Goal: Answer question/provide support

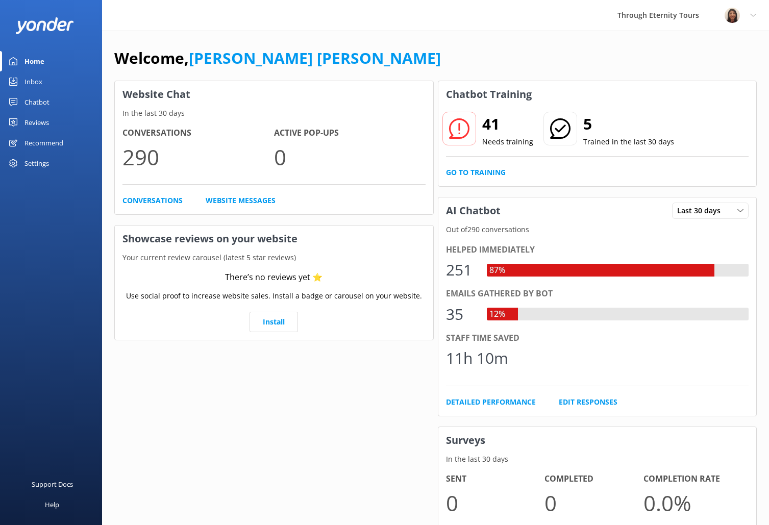
click at [70, 80] on link "Inbox" at bounding box center [51, 81] width 102 height 20
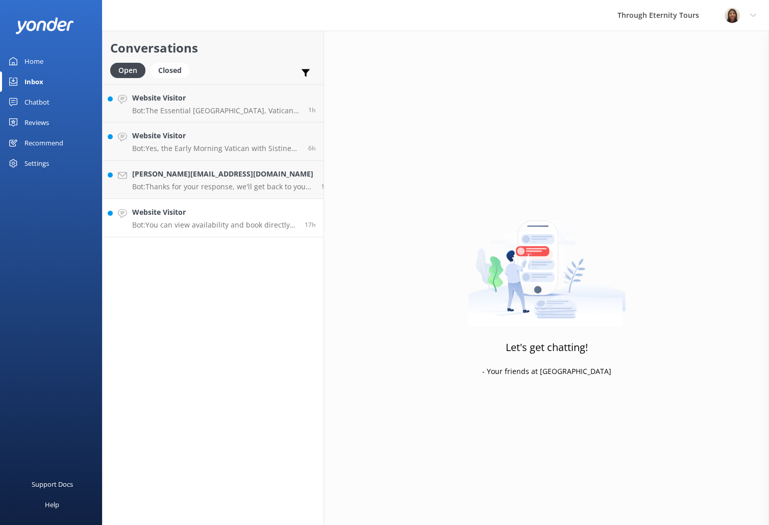
click at [214, 236] on link "Website Visitor Bot: You can view availability and book directly online for our…" at bounding box center [213, 218] width 221 height 38
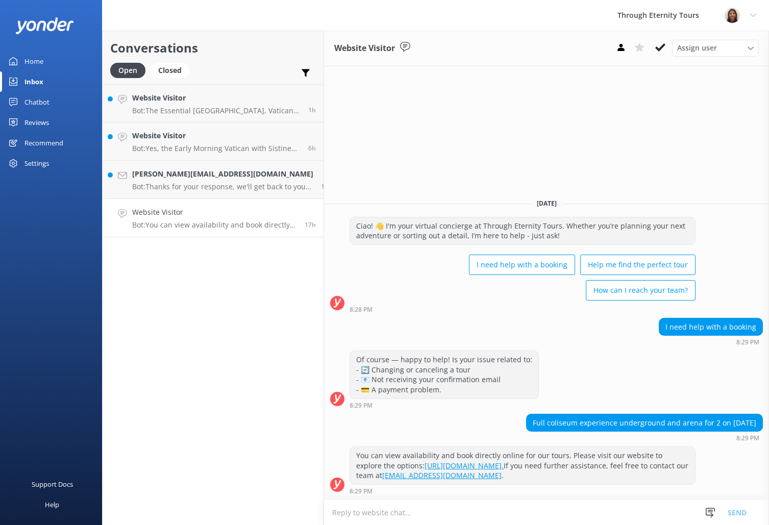
click at [536, 520] on textarea at bounding box center [546, 512] width 445 height 25
click at [690, 49] on span "Assign user" at bounding box center [697, 47] width 40 height 11
click at [698, 125] on link "[PERSON_NAME] [PERSON_NAME]" at bounding box center [718, 136] width 91 height 31
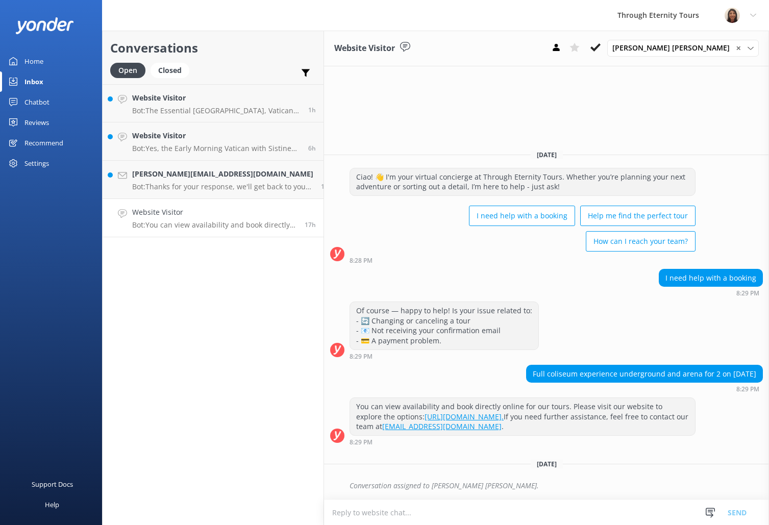
click at [423, 515] on textarea at bounding box center [546, 512] width 445 height 25
paste textarea "Hello, my name is [PERSON_NAME] from Through Eternity Tours. Thank you for your…"
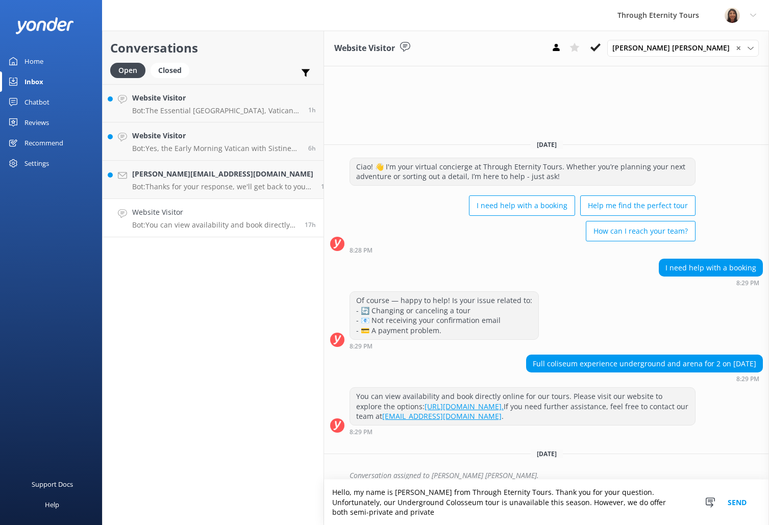
click at [678, 514] on textarea "Hello, my name is [PERSON_NAME] from Through Eternity Tours. Thank you for your…" at bounding box center [546, 502] width 445 height 45
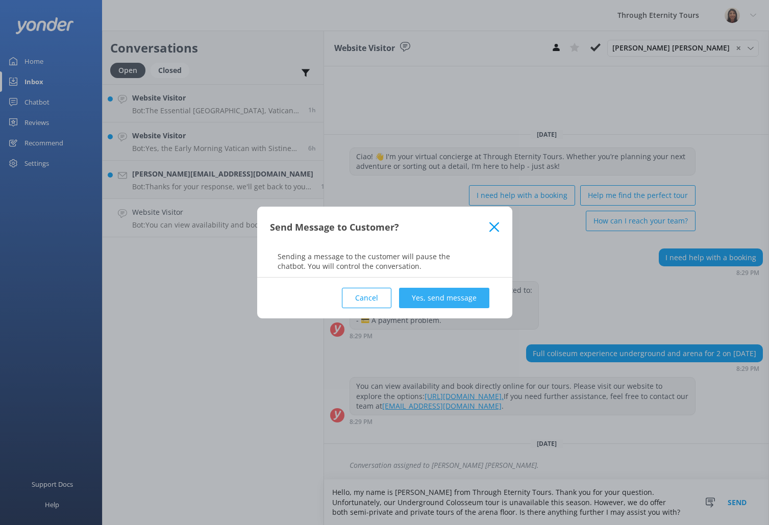
type textarea "Hello, my name is [PERSON_NAME] from Through Eternity Tours. Thank you for your…"
click at [459, 294] on button "Yes, send message" at bounding box center [444, 298] width 90 height 20
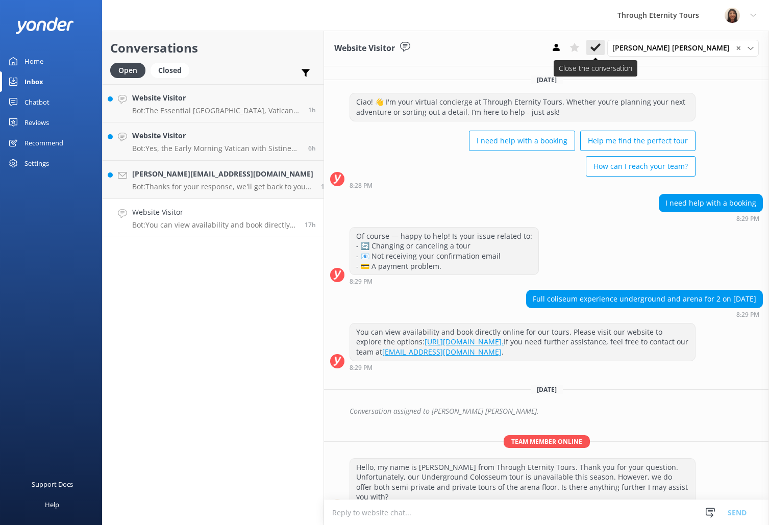
click at [601, 44] on icon at bounding box center [595, 47] width 10 height 10
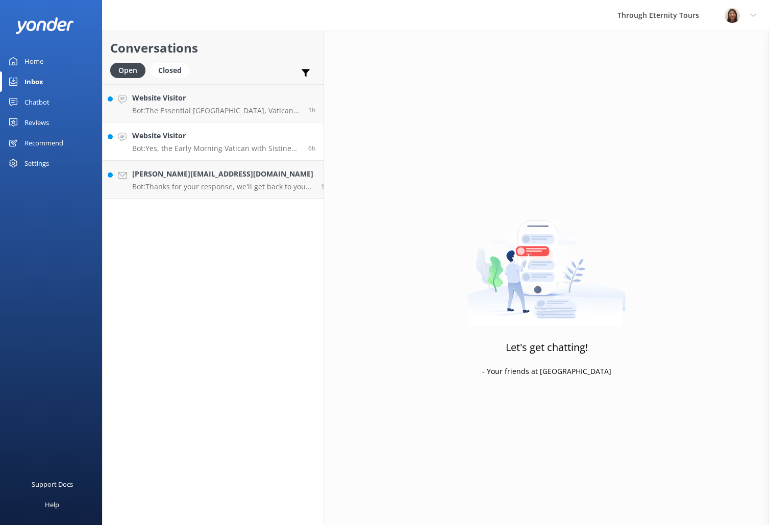
click at [205, 135] on h4 "Website Visitor" at bounding box center [216, 135] width 168 height 11
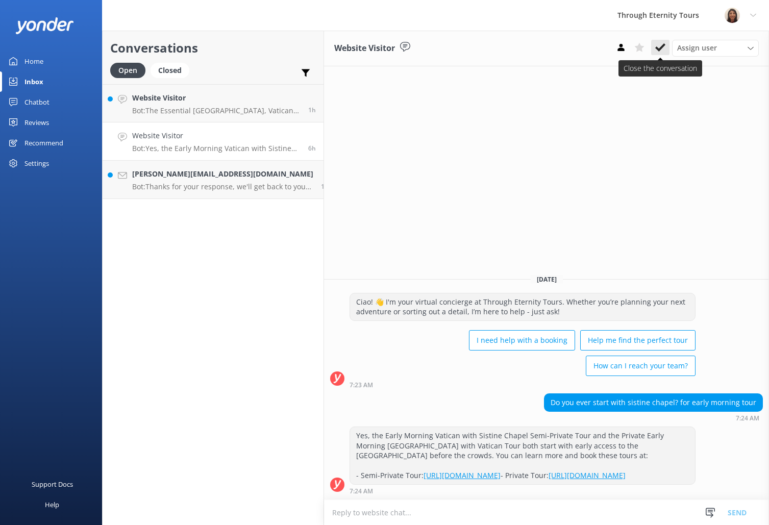
click at [661, 40] on button at bounding box center [660, 47] width 18 height 15
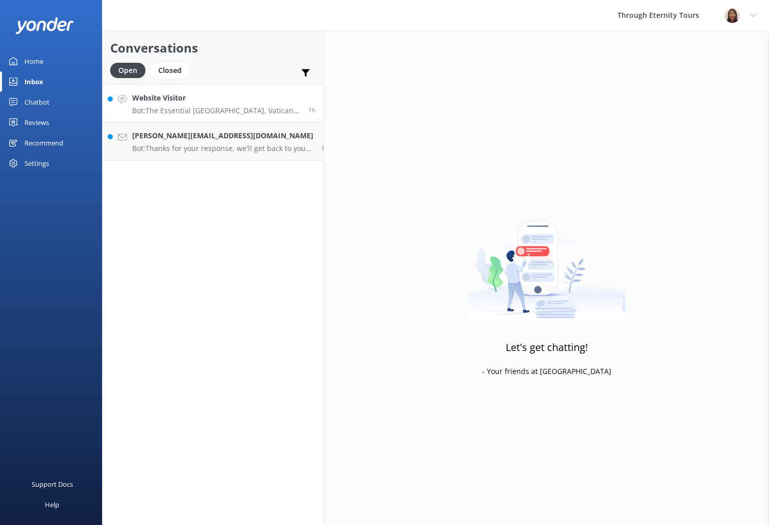
click at [192, 110] on p "Bot: The Essential [GEOGRAPHIC_DATA], [GEOGRAPHIC_DATA][PERSON_NAME] Semi-Priva…" at bounding box center [216, 110] width 168 height 9
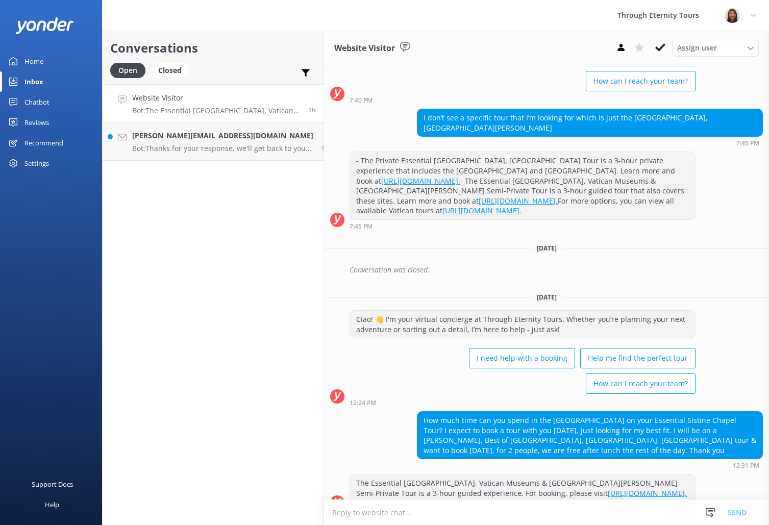
scroll to position [91, 0]
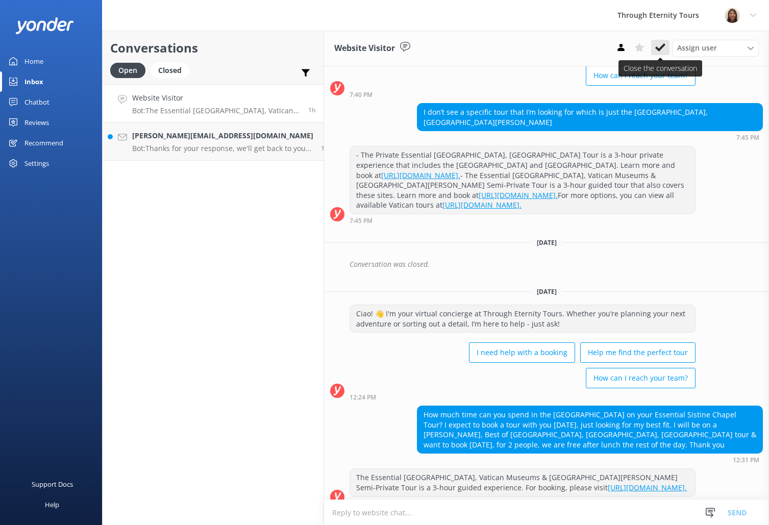
click at [654, 44] on button at bounding box center [660, 47] width 18 height 15
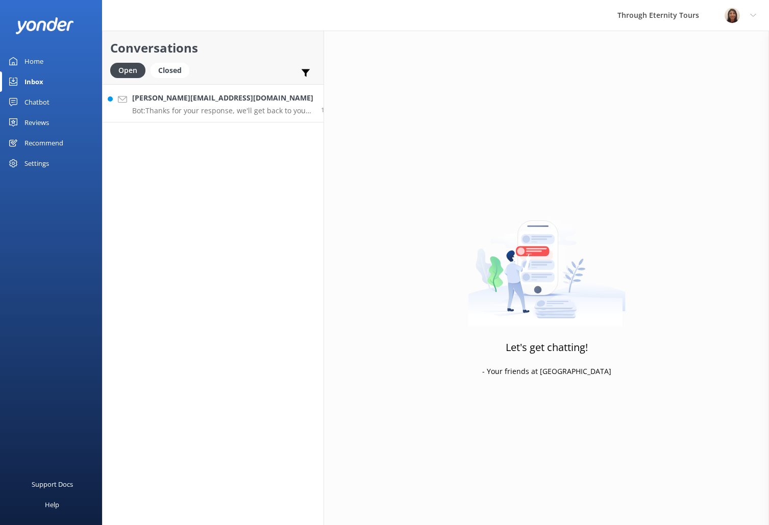
click at [191, 108] on p "Bot: Thanks for your response, we'll get back to you as soon as we can during o…" at bounding box center [222, 110] width 181 height 9
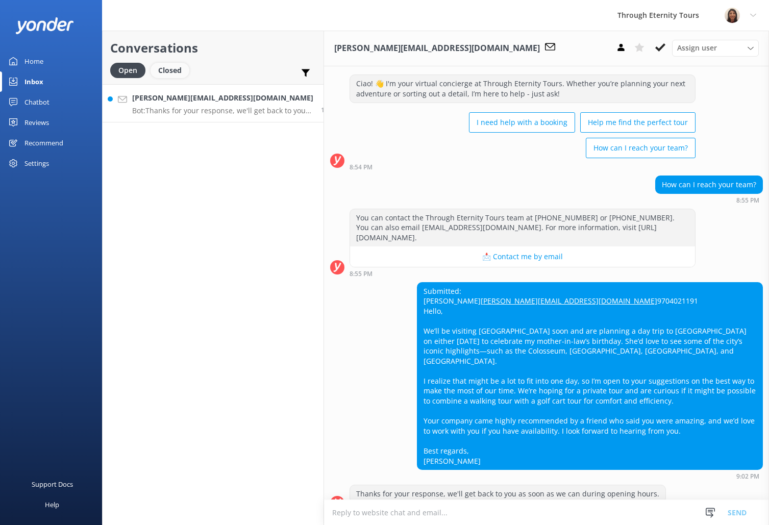
scroll to position [20, 0]
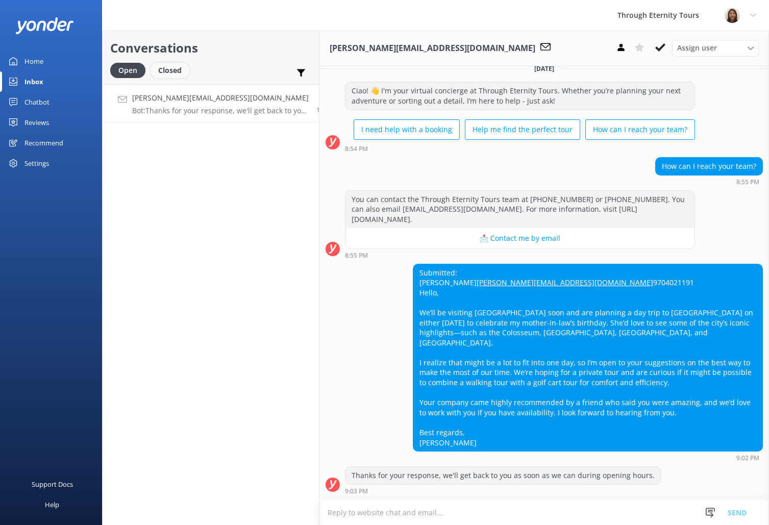
click at [165, 72] on div "Closed" at bounding box center [170, 70] width 39 height 15
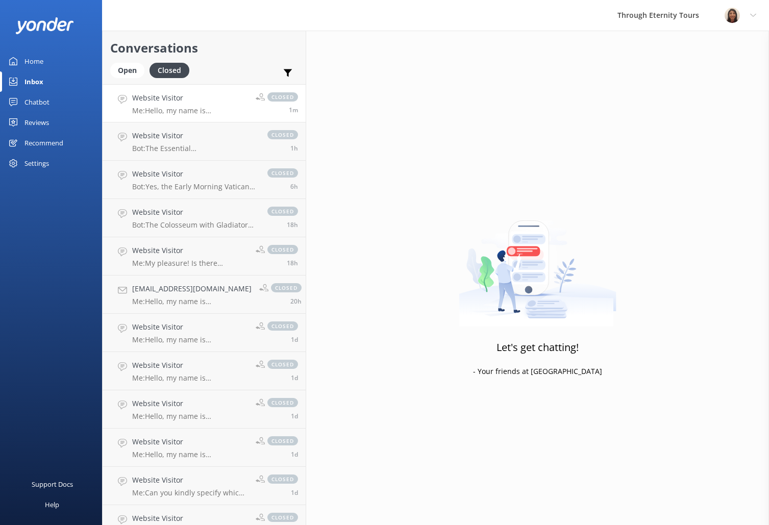
click at [183, 98] on h4 "Website Visitor" at bounding box center [190, 97] width 116 height 11
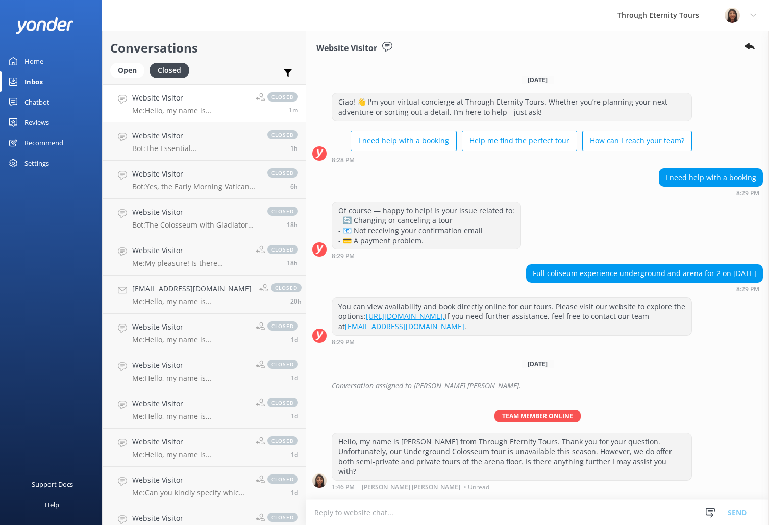
scroll to position [8, 0]
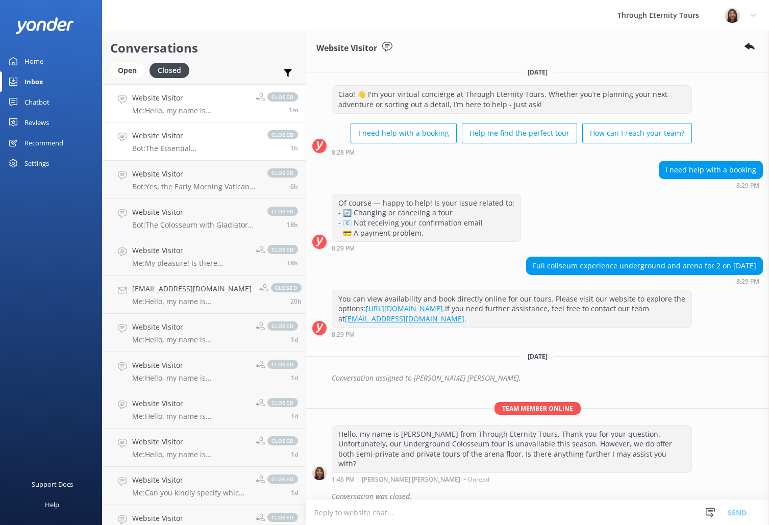
click at [180, 143] on div "Website Visitor Bot: The Essential [GEOGRAPHIC_DATA], [GEOGRAPHIC_DATA][PERSON_…" at bounding box center [194, 141] width 125 height 22
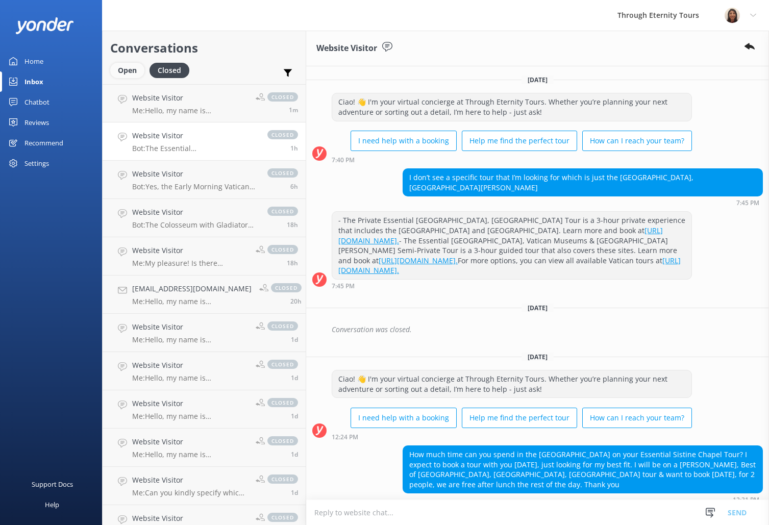
click at [122, 75] on div "Open" at bounding box center [127, 70] width 34 height 15
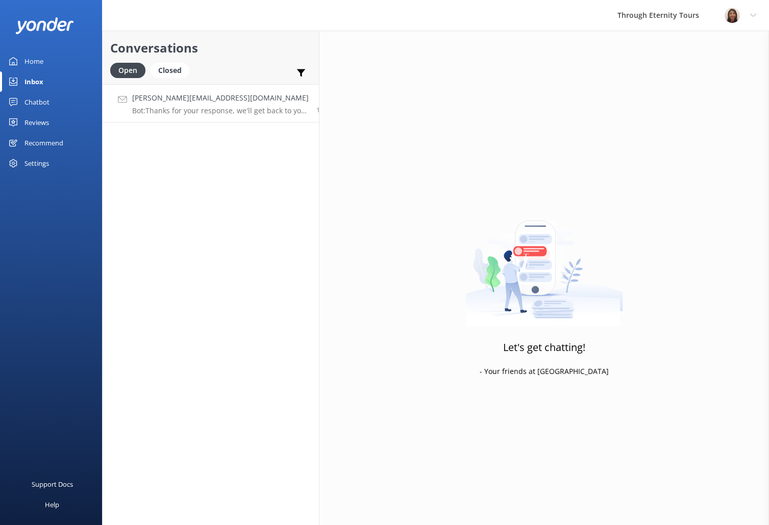
click at [221, 97] on h4 "[PERSON_NAME][EMAIL_ADDRESS][DOMAIN_NAME]" at bounding box center [220, 97] width 177 height 11
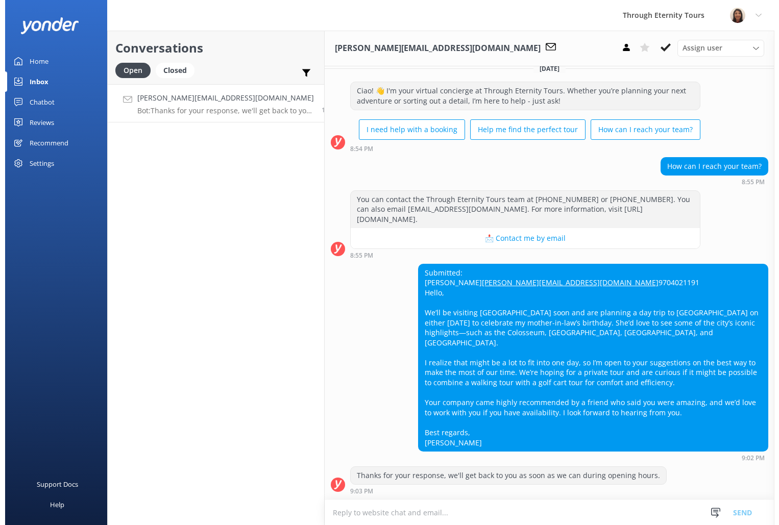
scroll to position [20, 0]
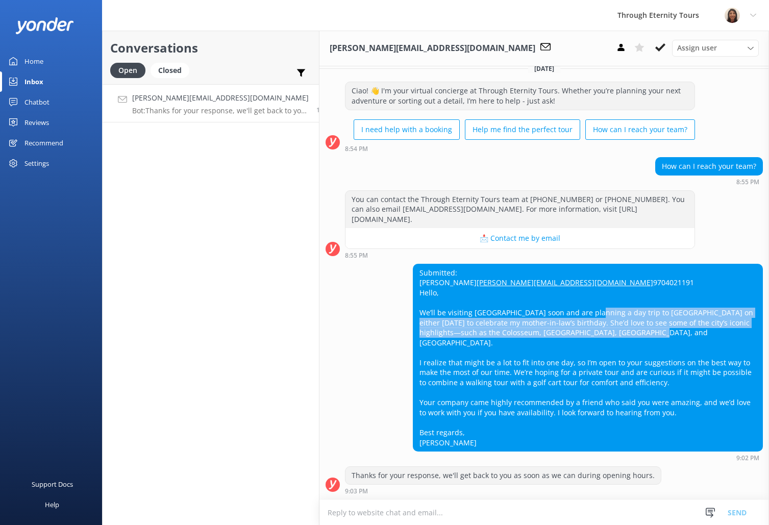
drag, startPoint x: 571, startPoint y: 324, endPoint x: 519, endPoint y: 341, distance: 55.0
click at [520, 342] on div "Submitted: Alessandra Dale [EMAIL_ADDRESS][DOMAIN_NAME] 9704021191 Hello, We’ll…" at bounding box center [587, 357] width 349 height 187
click at [509, 338] on div "Submitted: Alessandra Dale [EMAIL_ADDRESS][DOMAIN_NAME] 9704021191 Hello, We’ll…" at bounding box center [587, 357] width 349 height 187
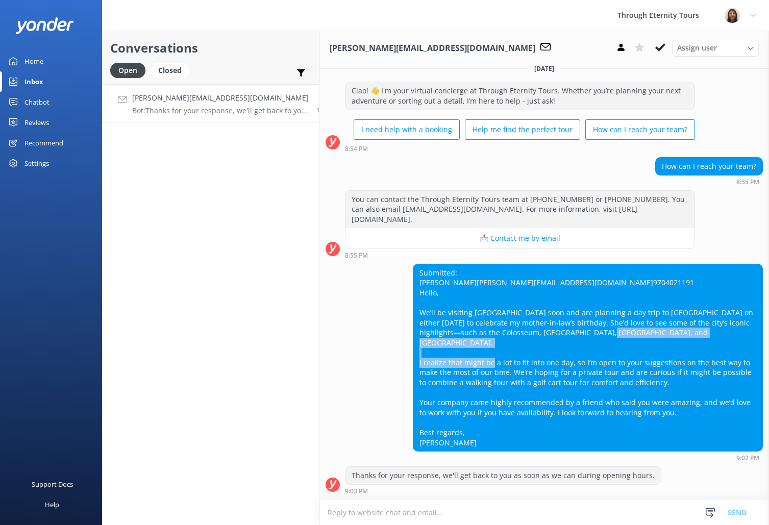
drag, startPoint x: 565, startPoint y: 341, endPoint x: 569, endPoint y: 363, distance: 22.7
click at [569, 363] on div "Submitted: Alessandra Dale [EMAIL_ADDRESS][DOMAIN_NAME] 9704021191 Hello, We’ll…" at bounding box center [587, 357] width 349 height 187
click at [594, 364] on div "Submitted: Alessandra Dale [EMAIL_ADDRESS][DOMAIN_NAME] 9704021191 Hello, We’ll…" at bounding box center [587, 357] width 349 height 187
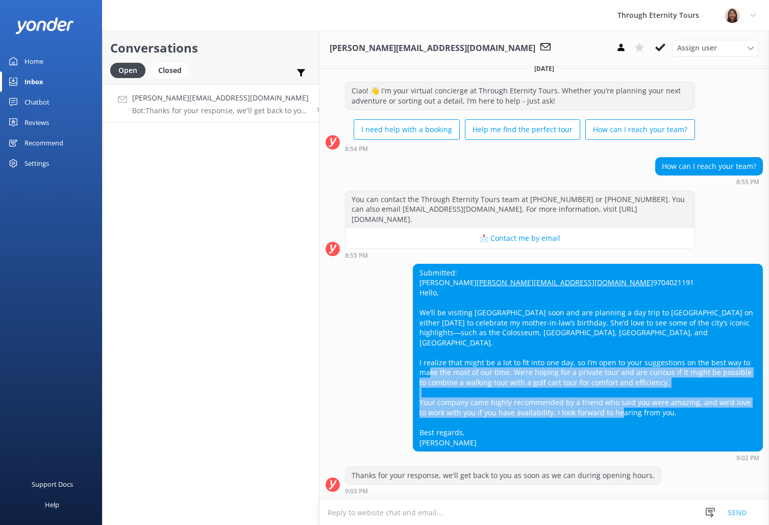
drag, startPoint x: 499, startPoint y: 372, endPoint x: 550, endPoint y: 433, distance: 79.8
click at [550, 433] on div "Submitted: Alessandra Dale [EMAIL_ADDRESS][DOMAIN_NAME] 9704021191 Hello, We’ll…" at bounding box center [587, 357] width 349 height 187
click at [548, 429] on div "Submitted: Alessandra Dale [EMAIL_ADDRESS][DOMAIN_NAME] 9704021191 Hello, We’ll…" at bounding box center [587, 357] width 349 height 187
